Goal: Task Accomplishment & Management: Manage account settings

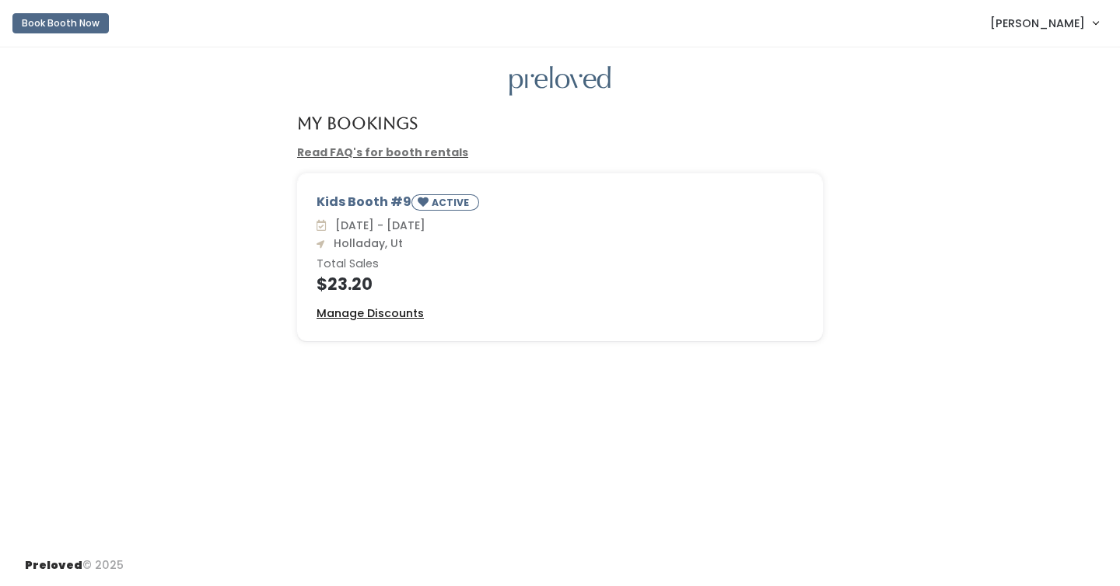
click at [408, 312] on u "Manage Discounts" at bounding box center [370, 314] width 107 height 16
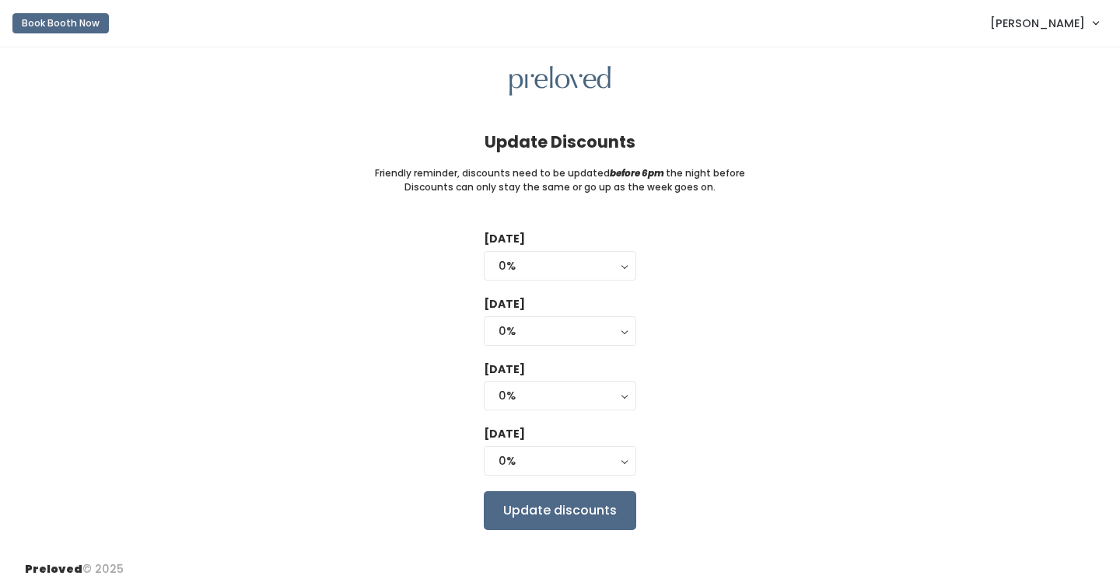
click at [765, 379] on div "Tuesday 0% 25% 50% 75% 90% 0% Wednesday 0% 25% 50% 75% 90% 0% Thursday 0% 25% 5…" at bounding box center [560, 380] width 1070 height 299
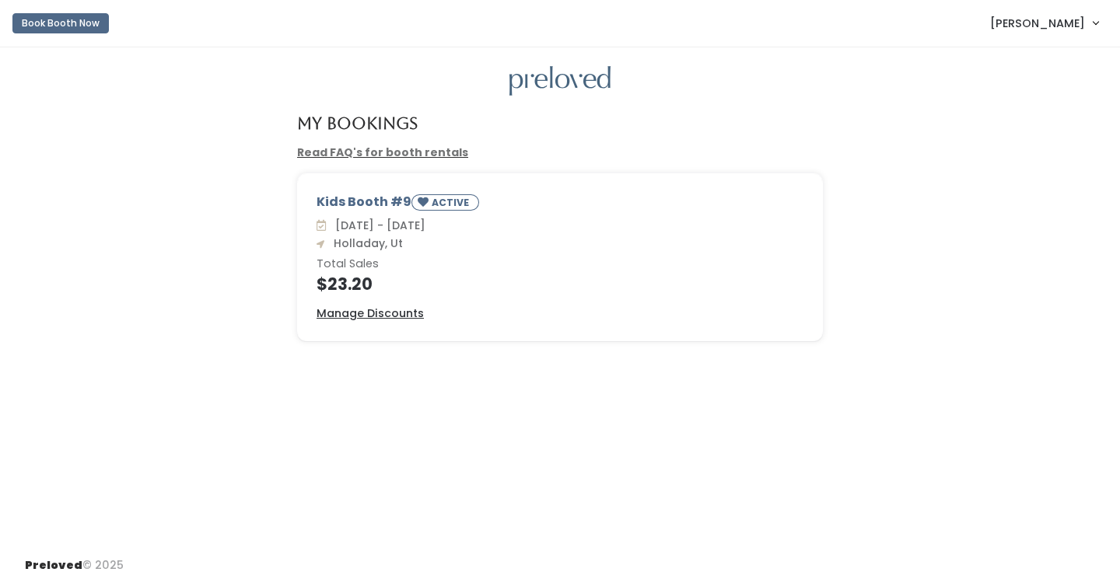
click at [603, 277] on h4 "$23.20" at bounding box center [560, 284] width 487 height 18
